Goal: Task Accomplishment & Management: Complete application form

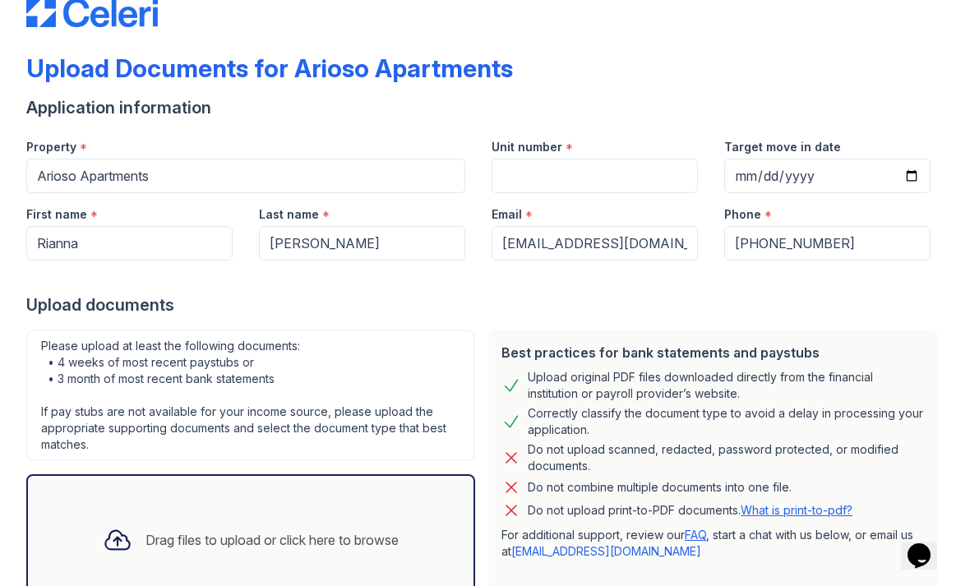
scroll to position [41, 0]
click at [164, 515] on div "Drag files to upload or click here to browse" at bounding box center [251, 541] width 322 height 56
click at [196, 525] on div "Drag files to upload or click here to browse" at bounding box center [251, 541] width 322 height 56
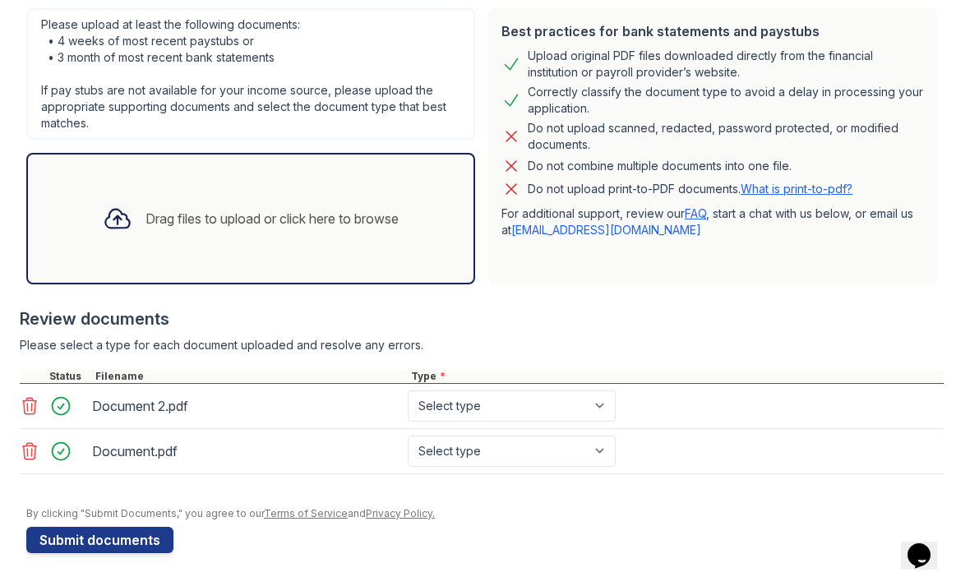
scroll to position [363, 0]
click at [592, 420] on select "Select type Paystub Bank Statement Offer Letter Tax Documents Benefit Award Let…" at bounding box center [512, 406] width 208 height 31
select select "bank_statement"
click at [540, 457] on select "Select type Paystub Bank Statement Offer Letter Tax Documents Benefit Award Let…" at bounding box center [512, 451] width 208 height 31
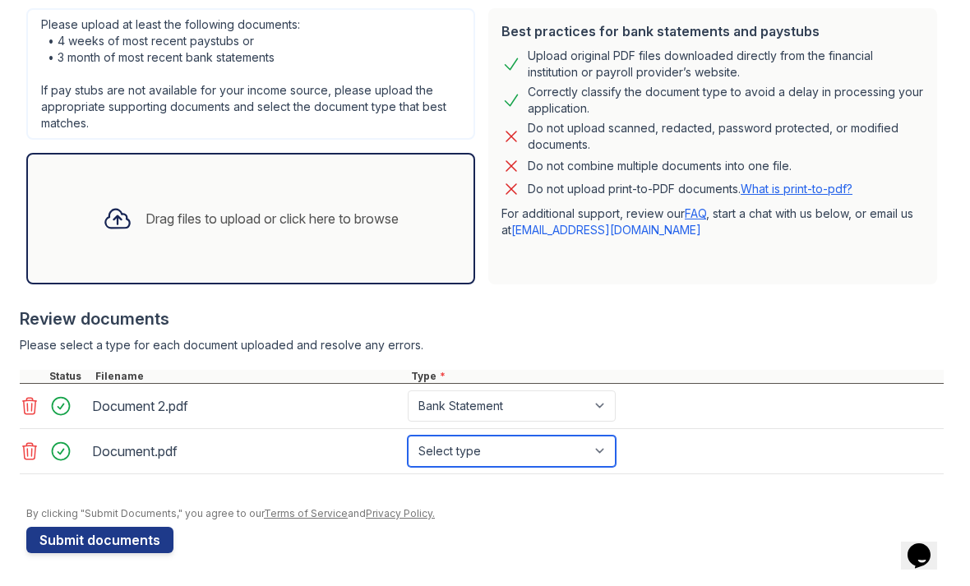
click at [511, 465] on select "Select type Paystub Bank Statement Offer Letter Tax Documents Benefit Award Let…" at bounding box center [512, 451] width 208 height 31
select select "bank_statement"
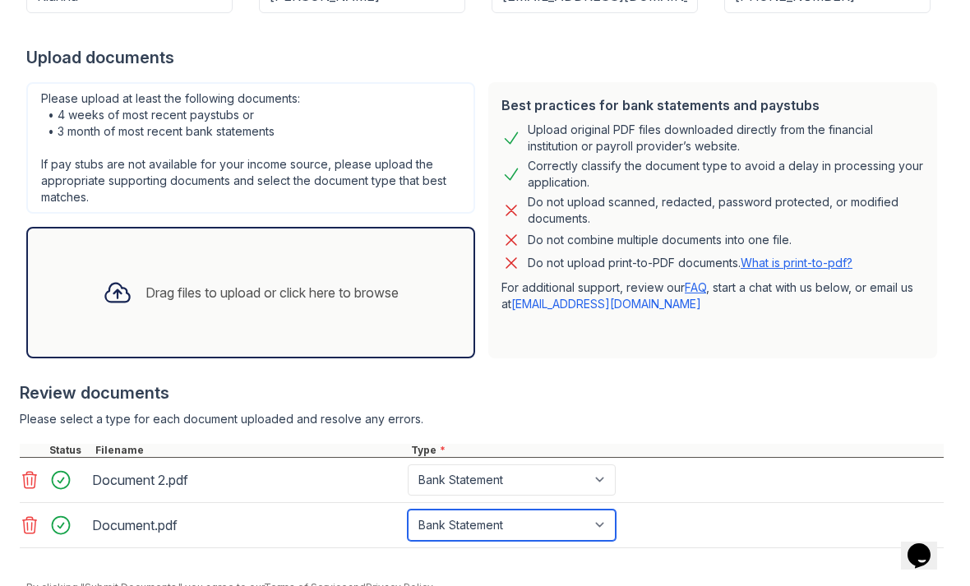
scroll to position [285, 0]
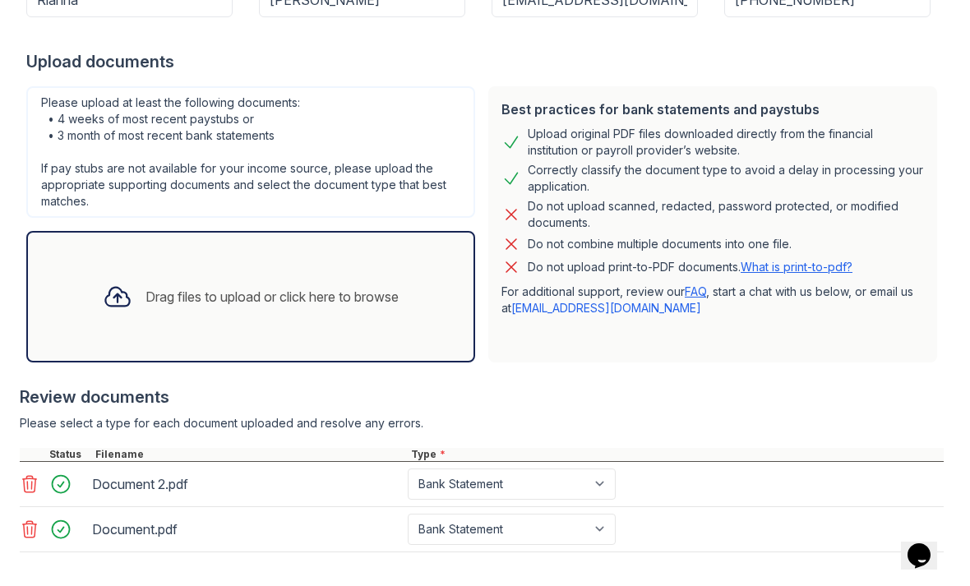
click at [142, 475] on div "Document 2.pdf" at bounding box center [246, 484] width 309 height 26
click at [114, 319] on div "Drag files to upload or click here to browse" at bounding box center [251, 297] width 322 height 56
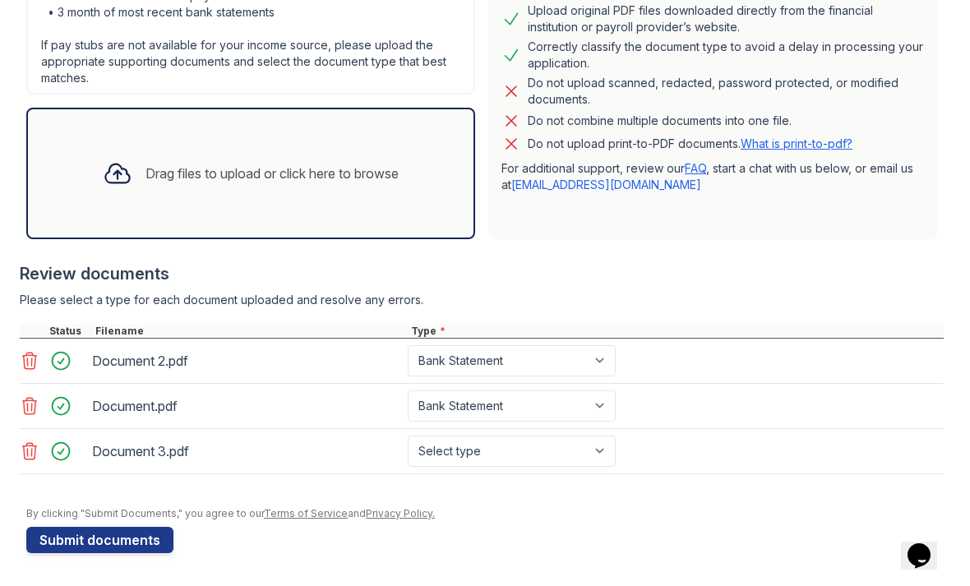
scroll to position [409, 0]
click at [497, 451] on select "Select type Paystub Bank Statement Offer Letter Tax Documents Benefit Award Let…" at bounding box center [512, 451] width 208 height 31
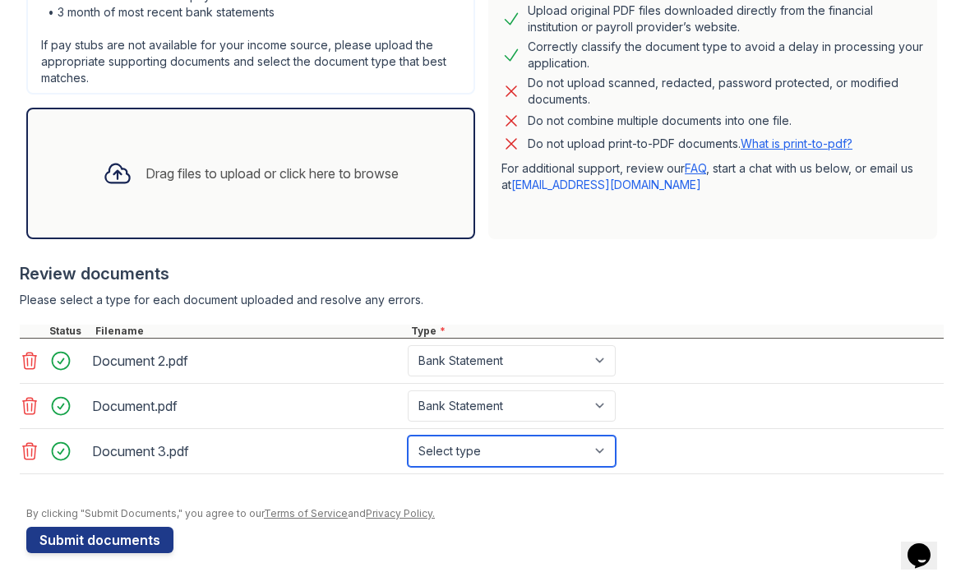
select select "bank_statement"
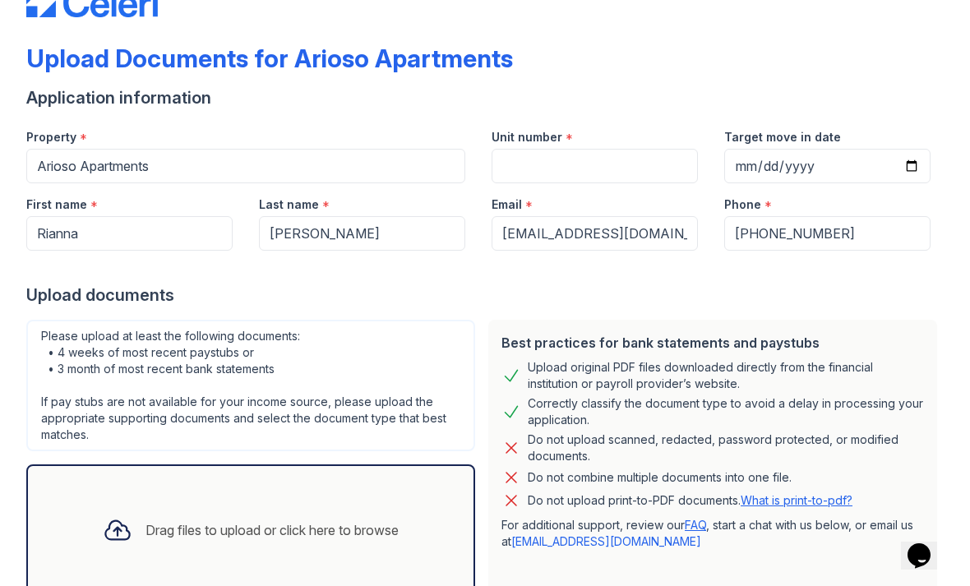
scroll to position [50, 0]
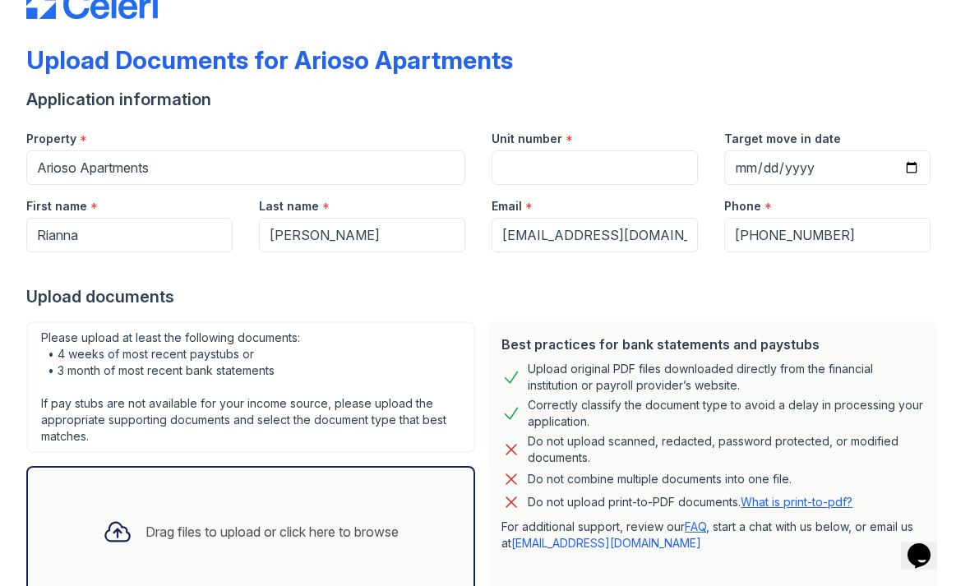
click at [158, 534] on div "Drag files to upload or click here to browse" at bounding box center [272, 532] width 253 height 20
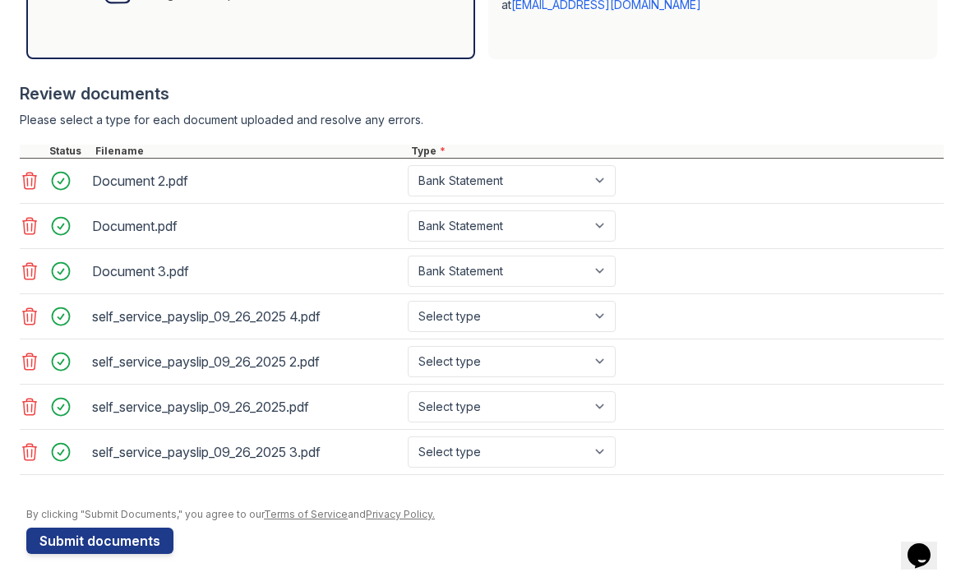
scroll to position [589, 0]
click at [570, 322] on select "Select type Paystub Bank Statement Offer Letter Tax Documents Benefit Award Let…" at bounding box center [512, 315] width 208 height 31
select select "paystub"
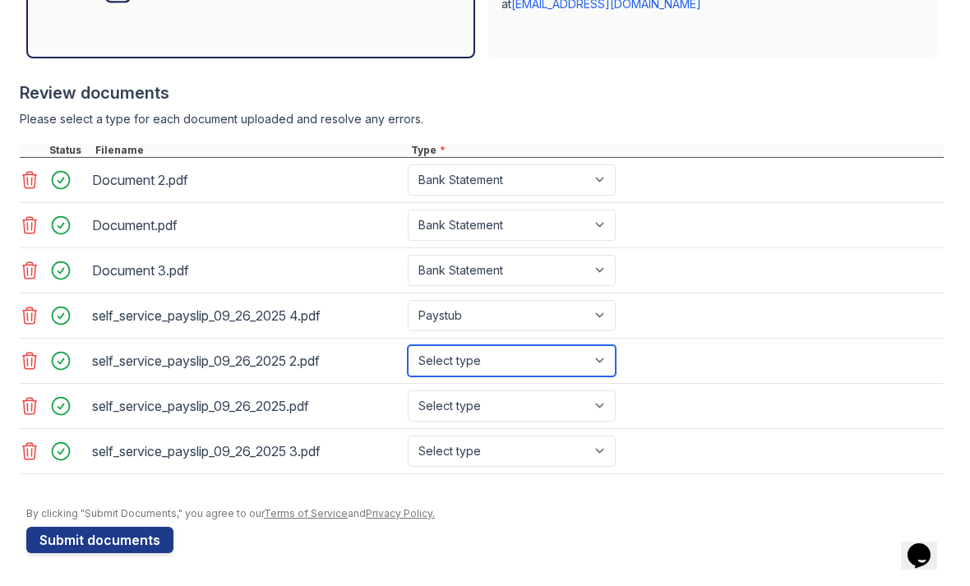
click at [540, 376] on select "Select type Paystub Bank Statement Offer Letter Tax Documents Benefit Award Let…" at bounding box center [512, 360] width 208 height 31
select select "paystub"
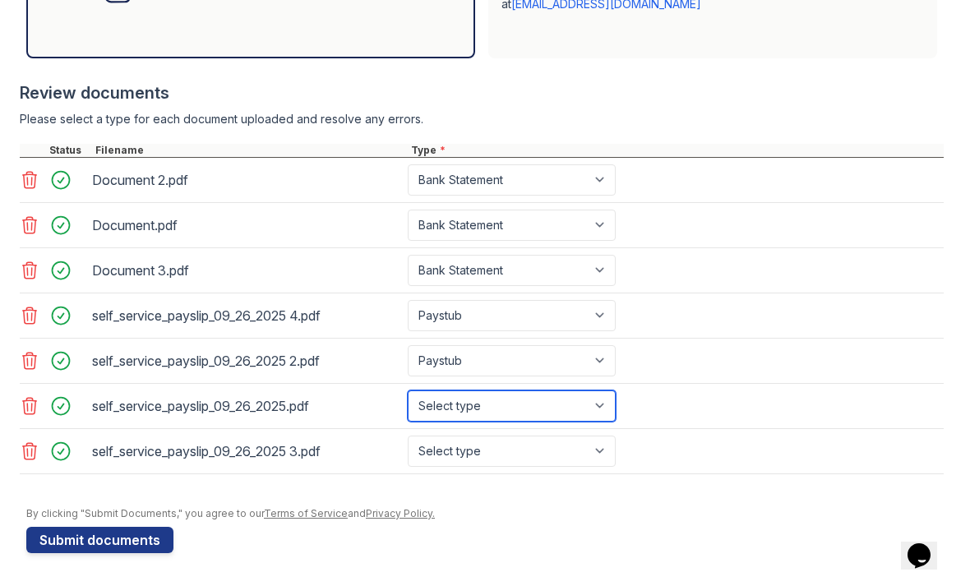
click at [522, 407] on select "Select type Paystub Bank Statement Offer Letter Tax Documents Benefit Award Let…" at bounding box center [512, 406] width 208 height 31
click at [497, 409] on select "Select type Paystub Bank Statement Offer Letter Tax Documents Benefit Award Let…" at bounding box center [512, 406] width 208 height 31
select select "paystub"
click at [511, 460] on select "Select type Paystub Bank Statement Offer Letter Tax Documents Benefit Award Let…" at bounding box center [512, 451] width 208 height 31
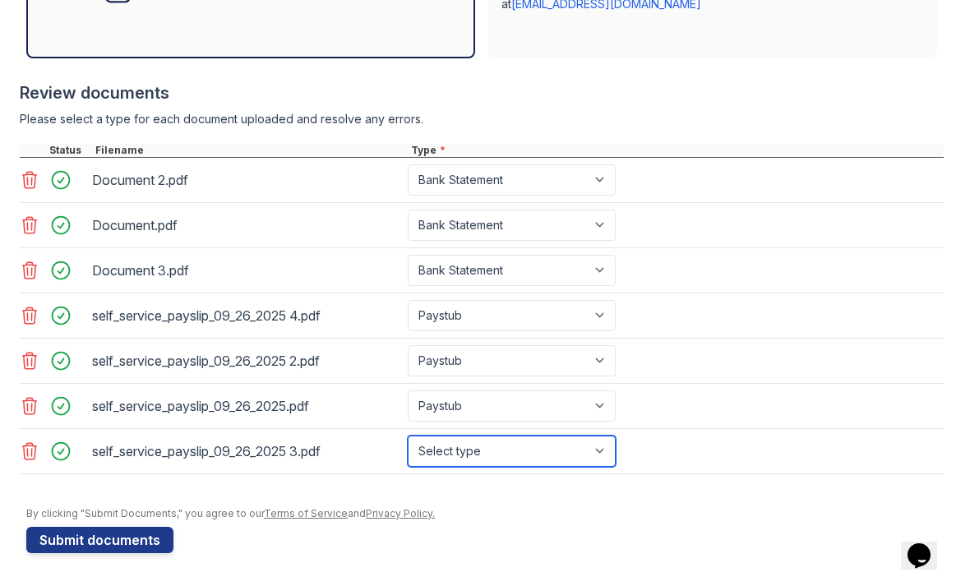
click at [493, 459] on select "Select type Paystub Bank Statement Offer Letter Tax Documents Benefit Award Let…" at bounding box center [512, 451] width 208 height 31
select select "paystub"
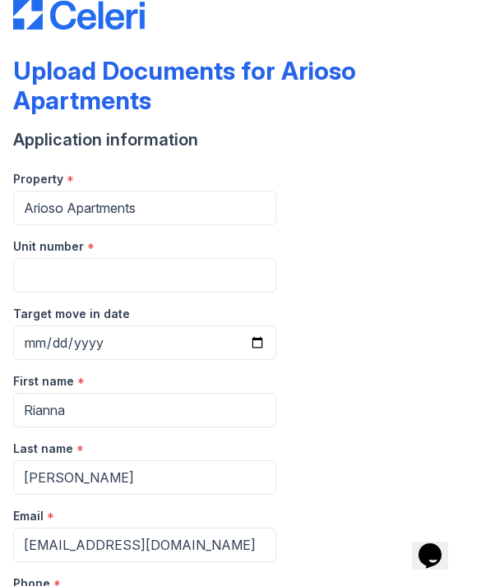
scroll to position [5, 0]
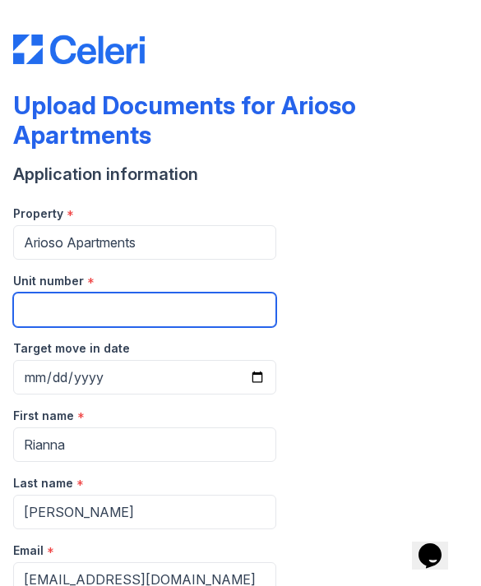
click at [76, 296] on input "Unit number" at bounding box center [144, 310] width 263 height 35
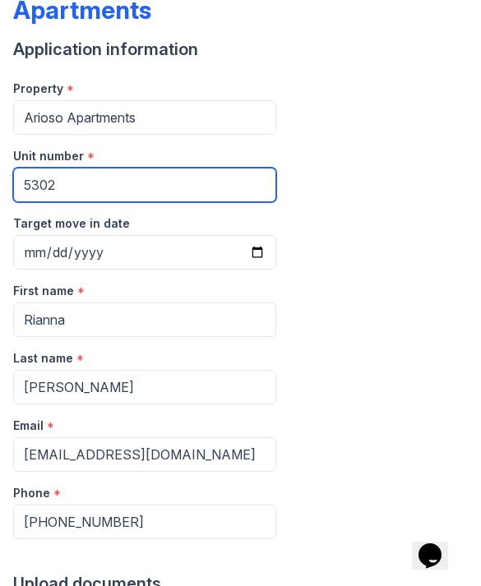
scroll to position [132, 0]
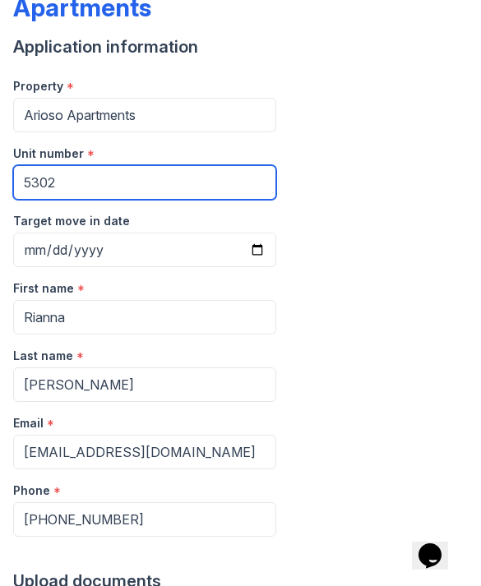
type input "5302"
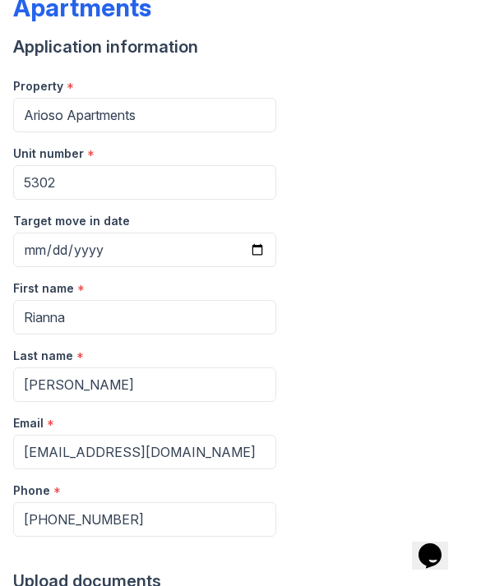
click at [224, 239] on input "Target move in date" at bounding box center [144, 250] width 263 height 35
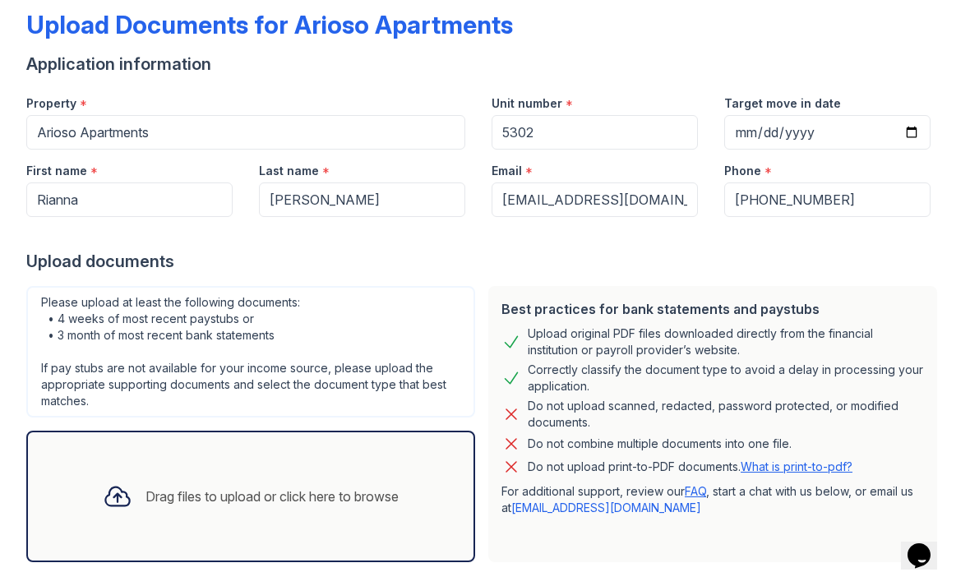
scroll to position [87, 0]
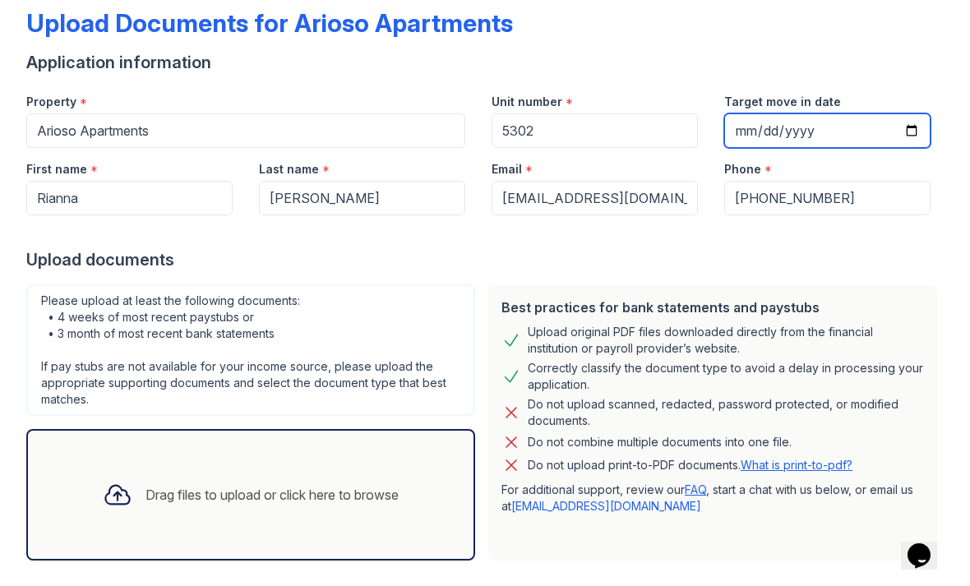
click at [887, 146] on input "[DATE]" at bounding box center [827, 130] width 206 height 35
type input "2025-10-27"
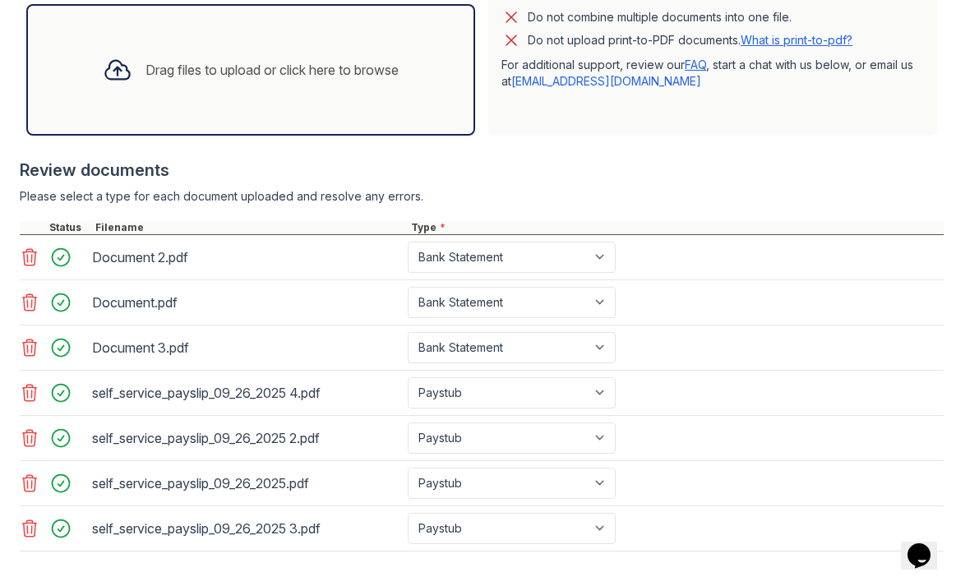
scroll to position [520, 0]
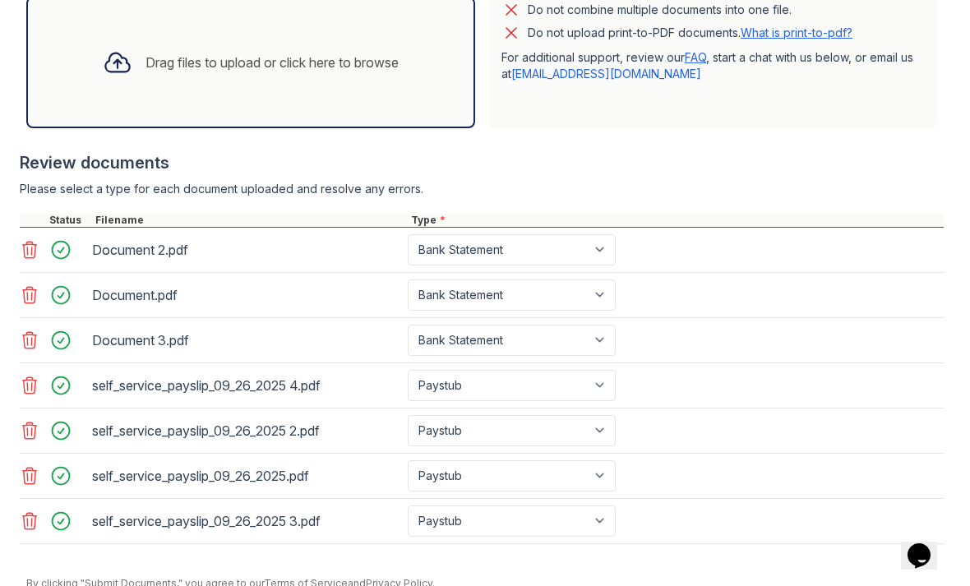
click at [27, 255] on icon at bounding box center [30, 250] width 14 height 16
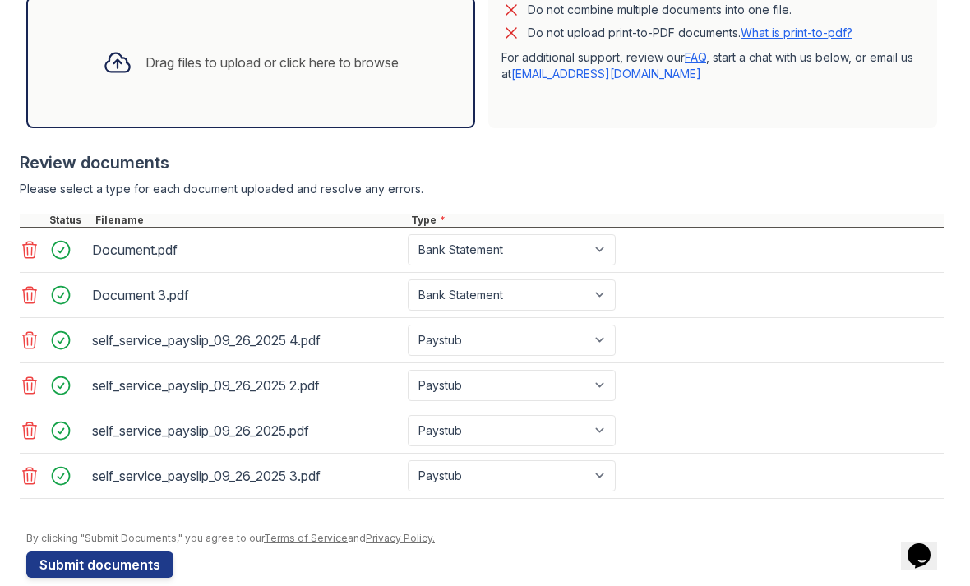
click at [25, 250] on icon at bounding box center [30, 250] width 20 height 20
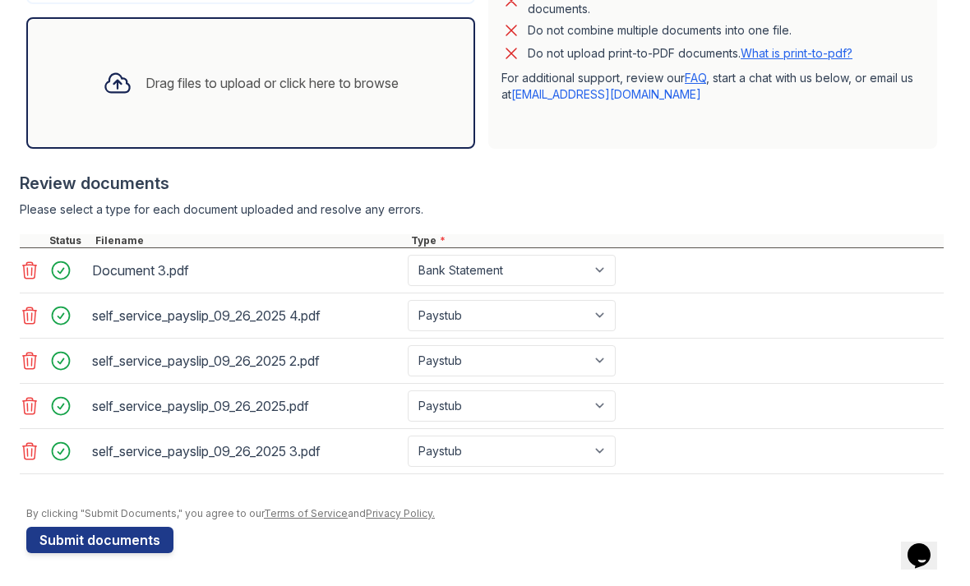
scroll to position [499, 0]
click at [29, 278] on icon at bounding box center [30, 270] width 14 height 16
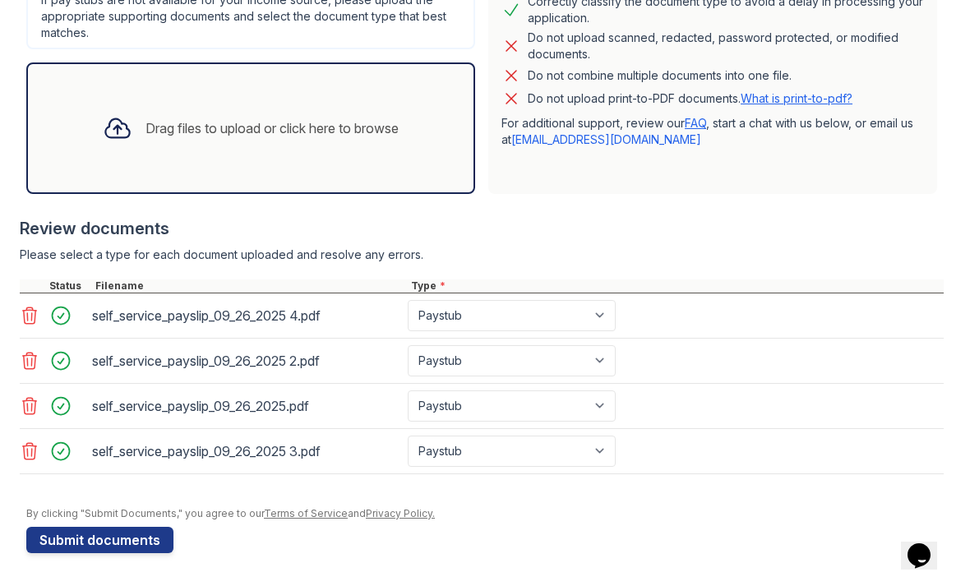
scroll to position [454, 0]
click at [86, 542] on button "Submit documents" at bounding box center [99, 540] width 147 height 26
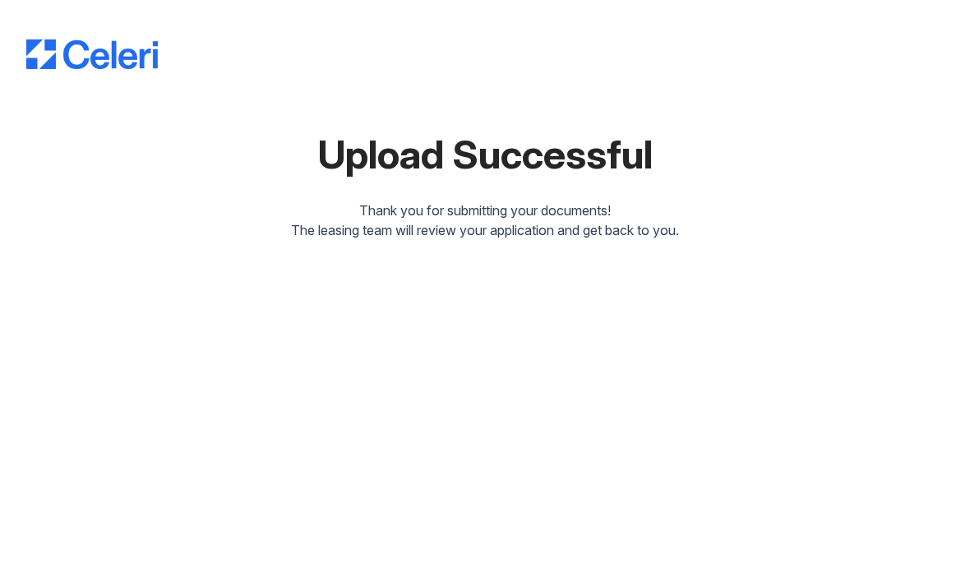
click at [737, 2] on div "Upload Successful Thank you for submitting your documents! The leasing team wil…" at bounding box center [485, 133] width 918 height 266
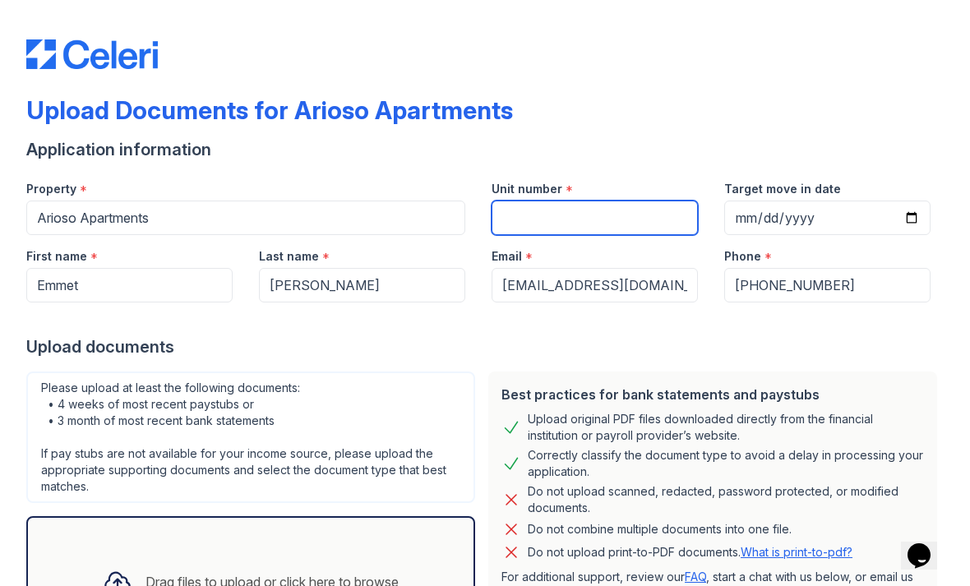
click at [633, 230] on input "Unit number" at bounding box center [595, 218] width 206 height 35
type input "5302"
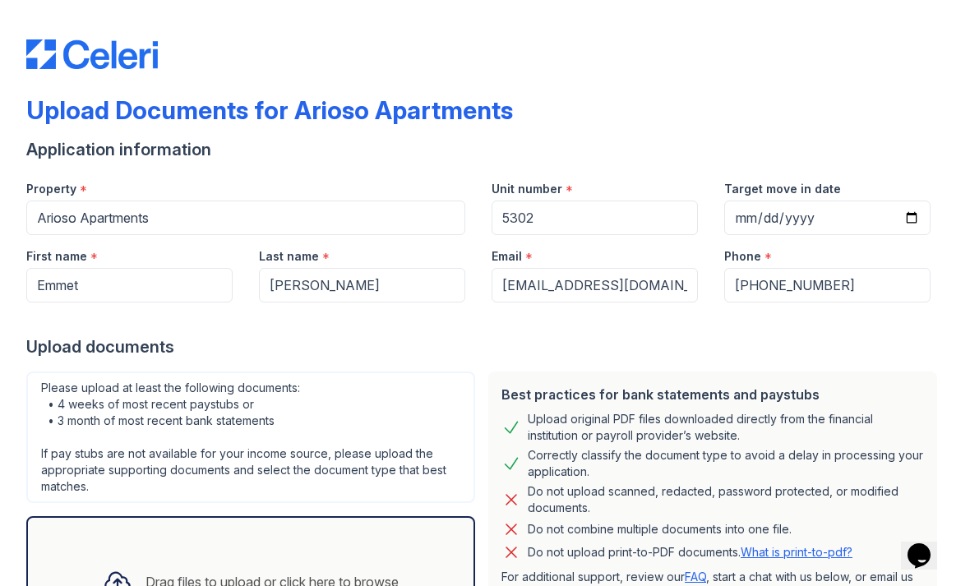
click at [910, 222] on input "Target move in date" at bounding box center [827, 218] width 206 height 35
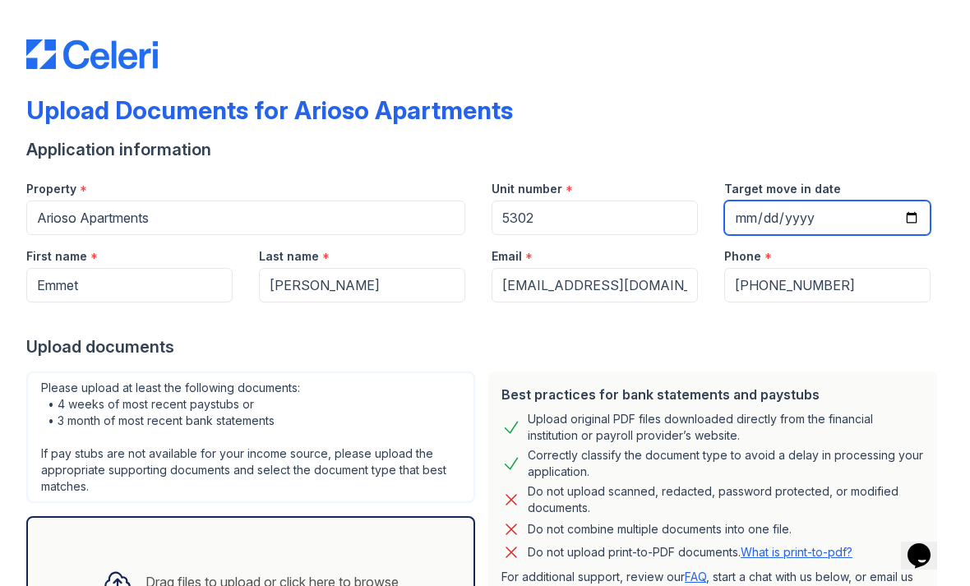
type input "[DATE]"
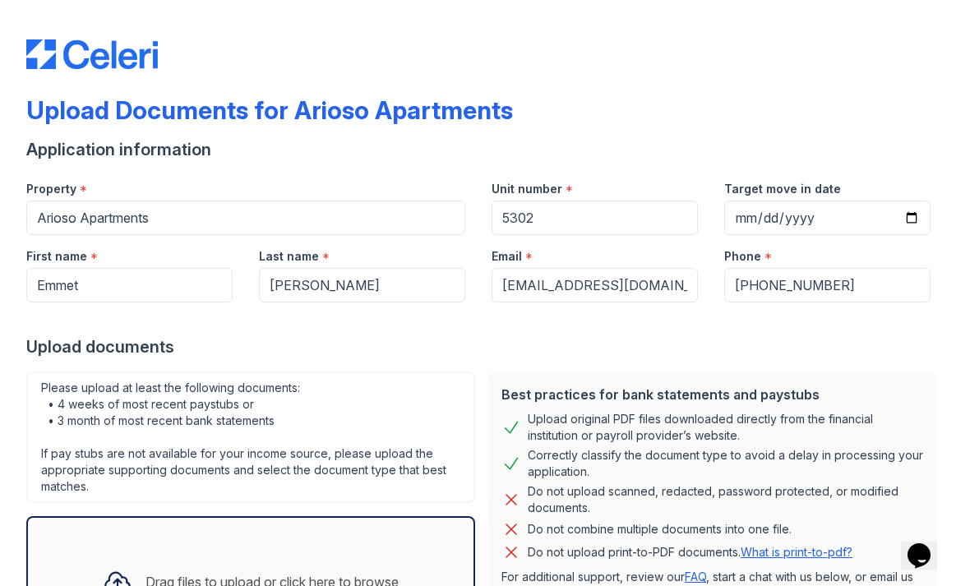
click at [788, 2] on div "Upload Documents for Arioso Apartments Application information Property * Arios…" at bounding box center [485, 375] width 918 height 750
